Goal: Register for event/course

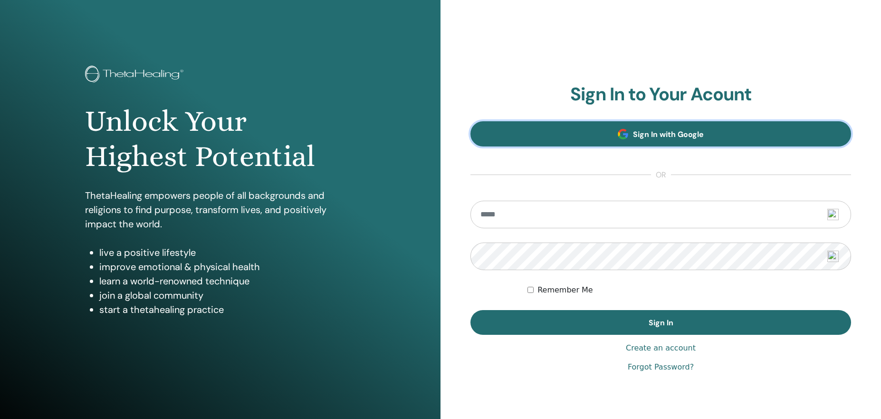
click at [599, 126] on link "Sign In with Google" at bounding box center [660, 133] width 381 height 25
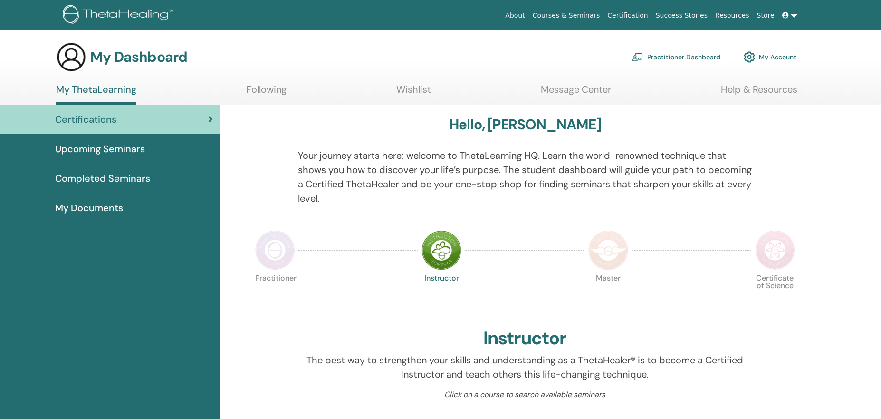
click at [110, 145] on span "Upcoming Seminars" at bounding box center [100, 149] width 90 height 14
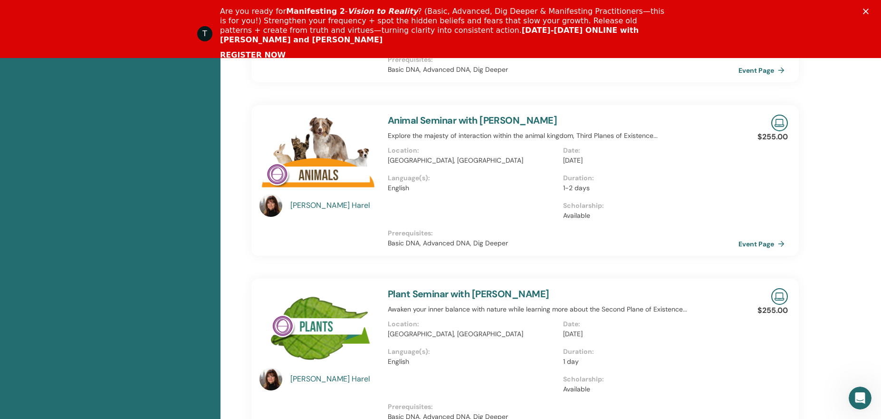
scroll to position [667, 0]
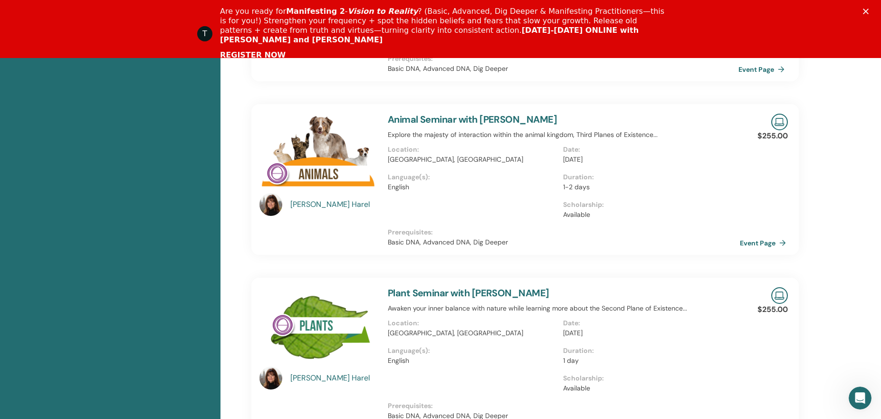
click at [752, 236] on link "Event Page" at bounding box center [765, 243] width 50 height 14
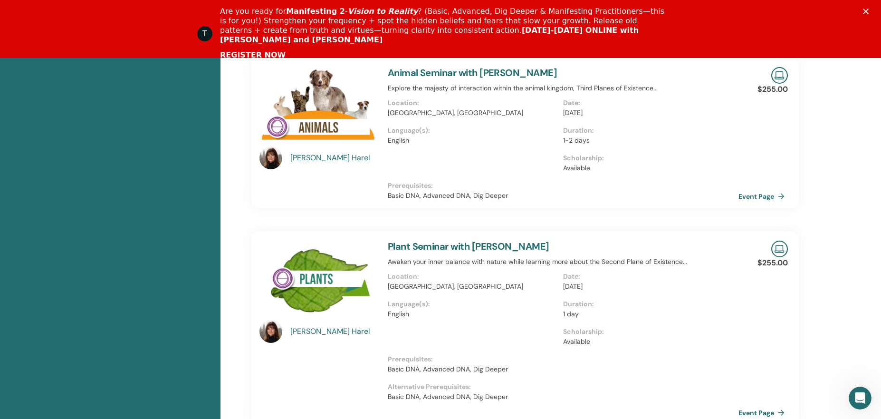
scroll to position [716, 0]
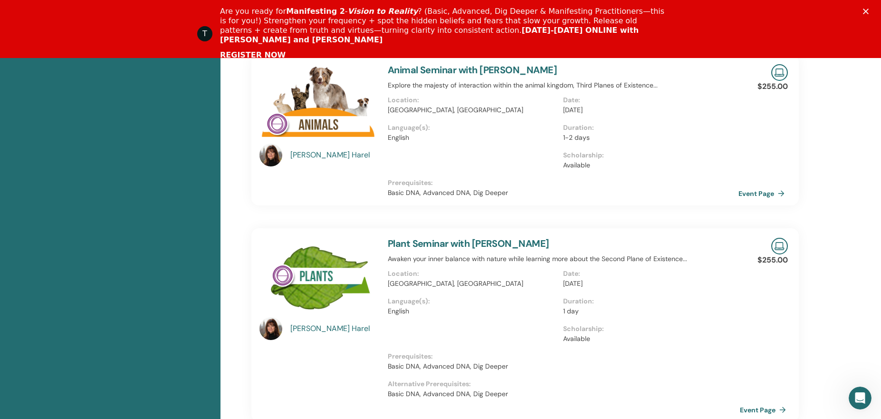
click at [759, 402] on link "Event Page" at bounding box center [765, 409] width 50 height 14
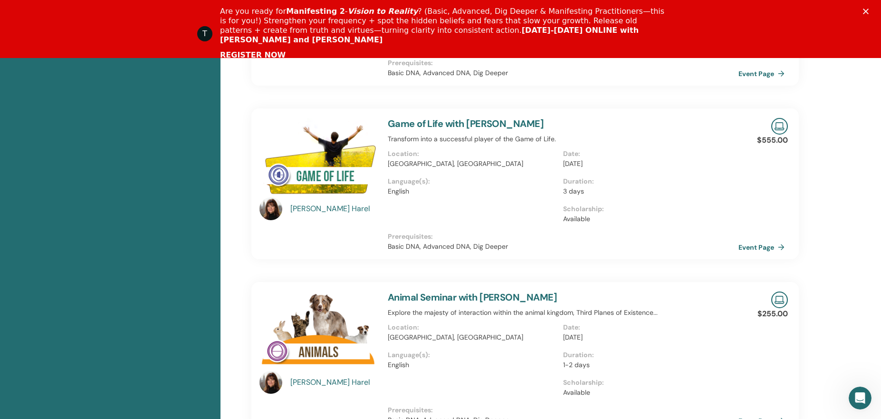
scroll to position [480, 0]
